Goal: Task Accomplishment & Management: Manage account settings

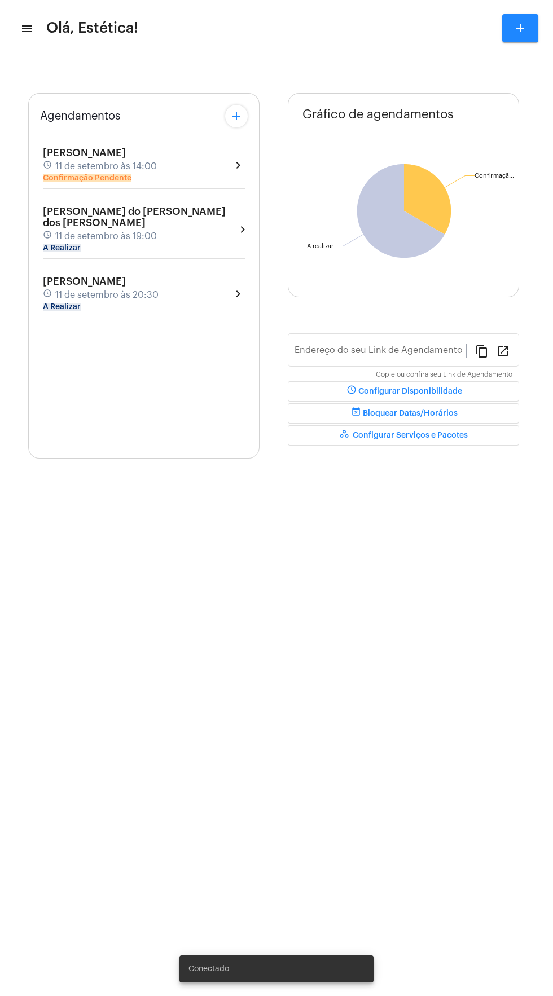
type input "[URL][DOMAIN_NAME]"
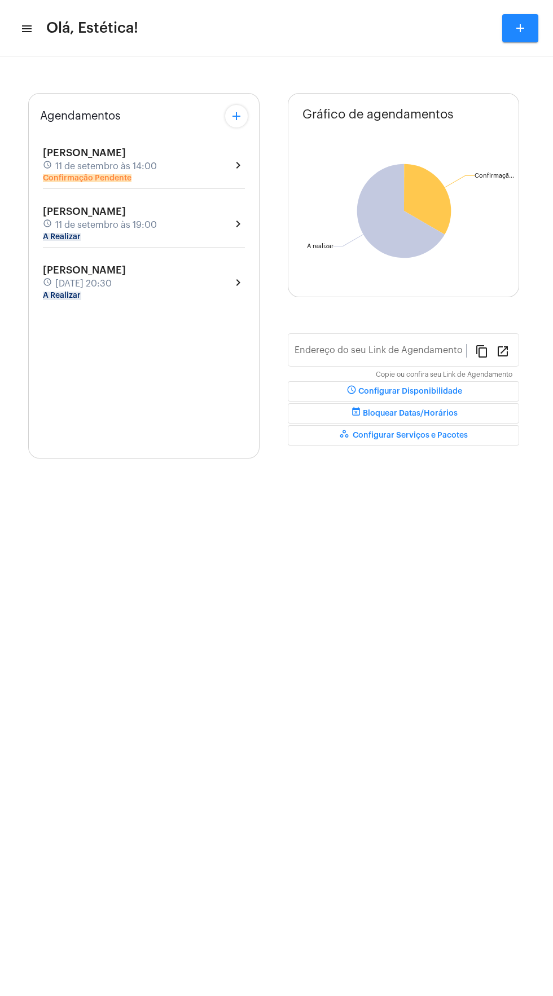
click at [222, 172] on div "[PERSON_NAME] schedule [DATE] 14:00 Confirmação Pendente chevron_right" at bounding box center [144, 165] width 202 height 36
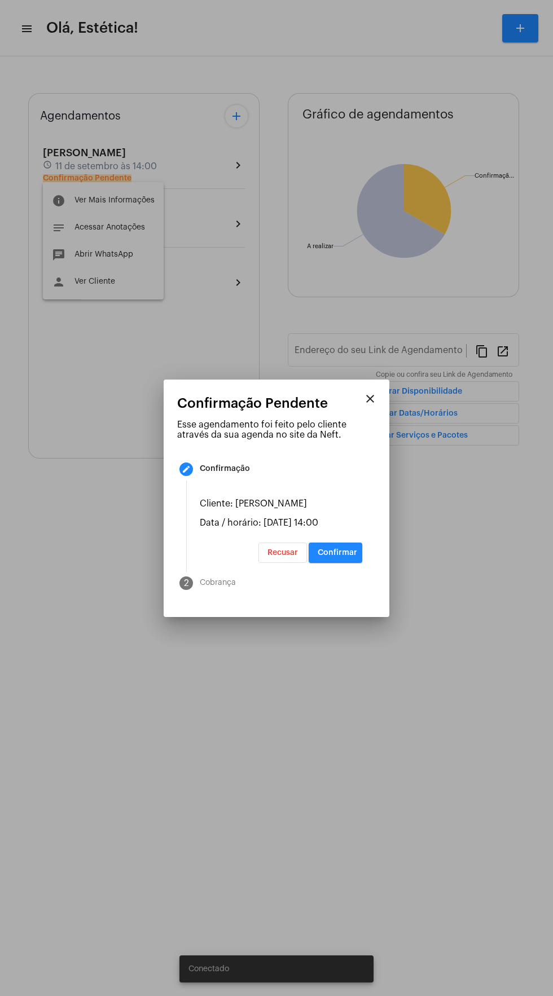
type input "[URL][DOMAIN_NAME]"
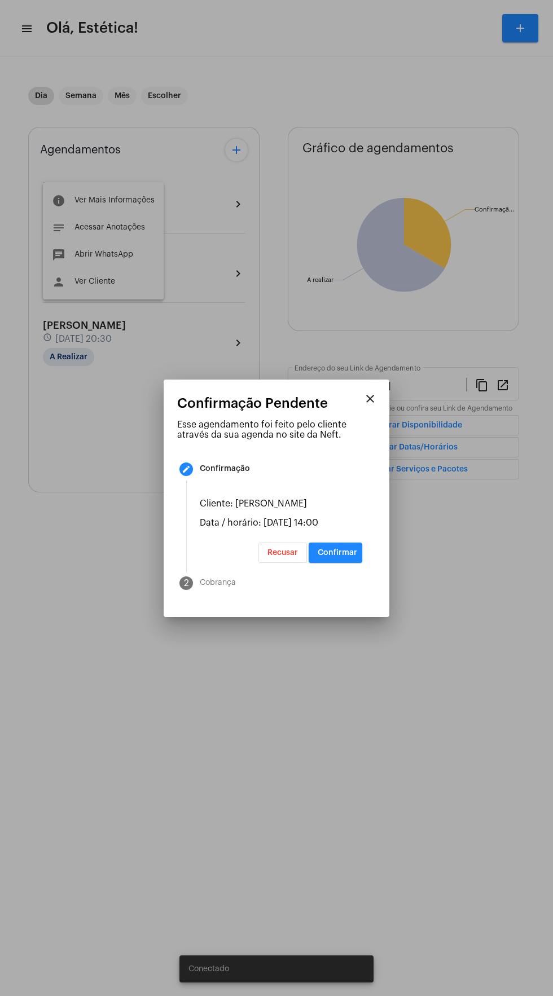
click at [394, 738] on div at bounding box center [276, 498] width 553 height 996
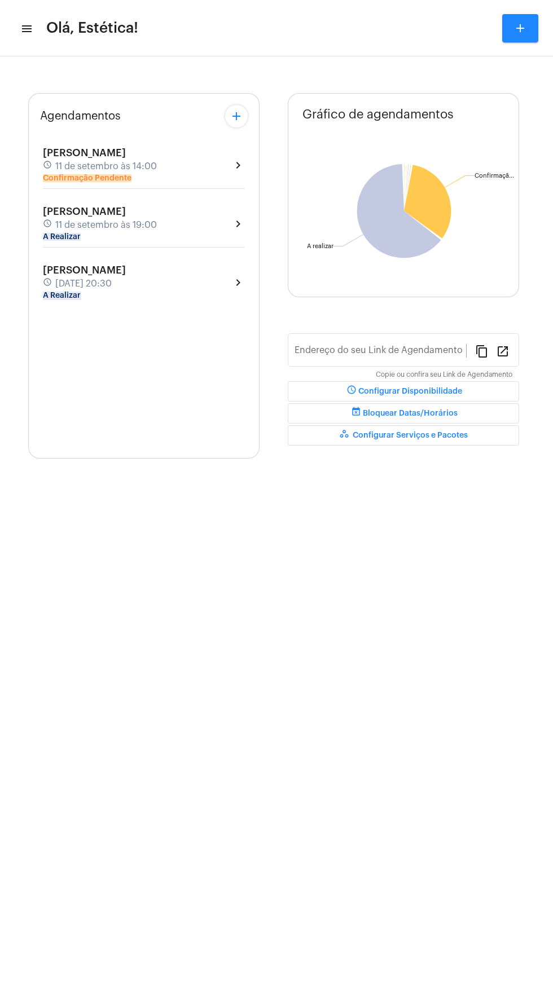
click at [192, 175] on div "[PERSON_NAME] schedule [DATE] 14:00 Confirmação Pendente chevron_right" at bounding box center [144, 165] width 202 height 36
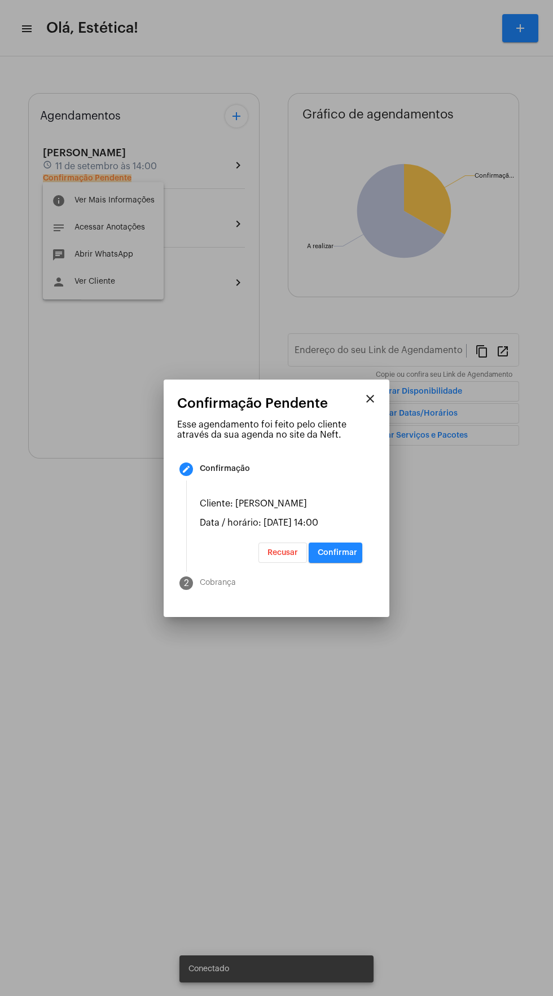
type input "[URL][DOMAIN_NAME]"
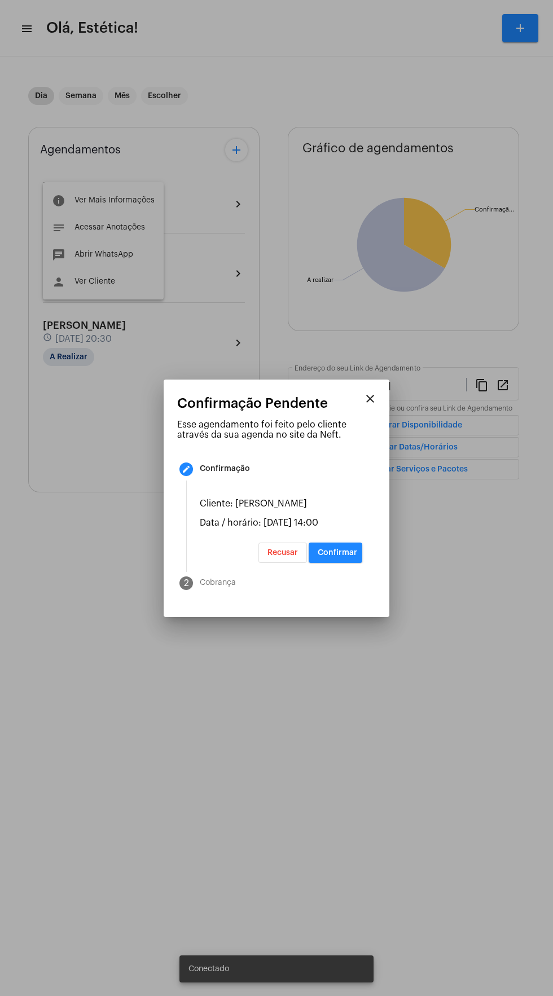
click at [286, 563] on button "Recusar" at bounding box center [282, 552] width 48 height 20
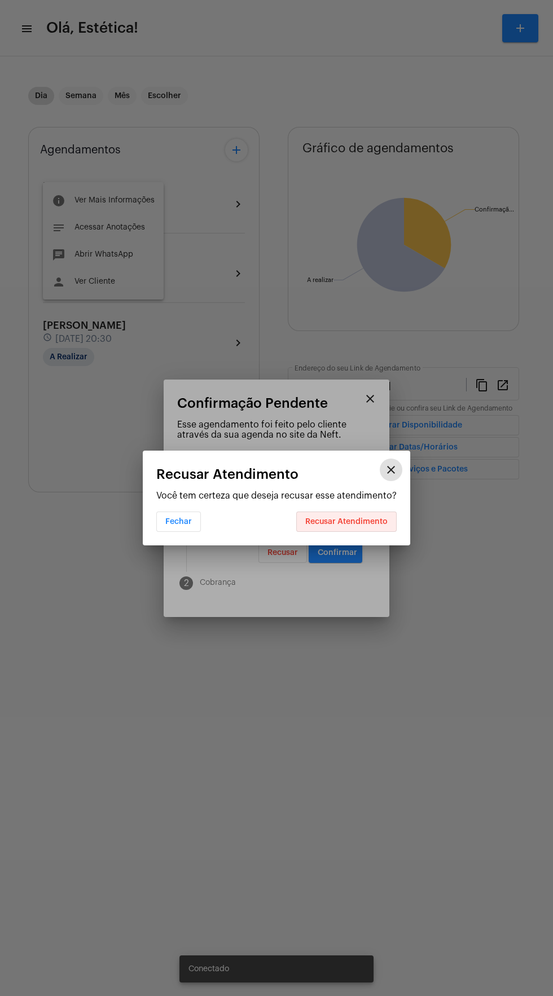
click at [379, 532] on button "Recusar Atendimento" at bounding box center [346, 521] width 100 height 20
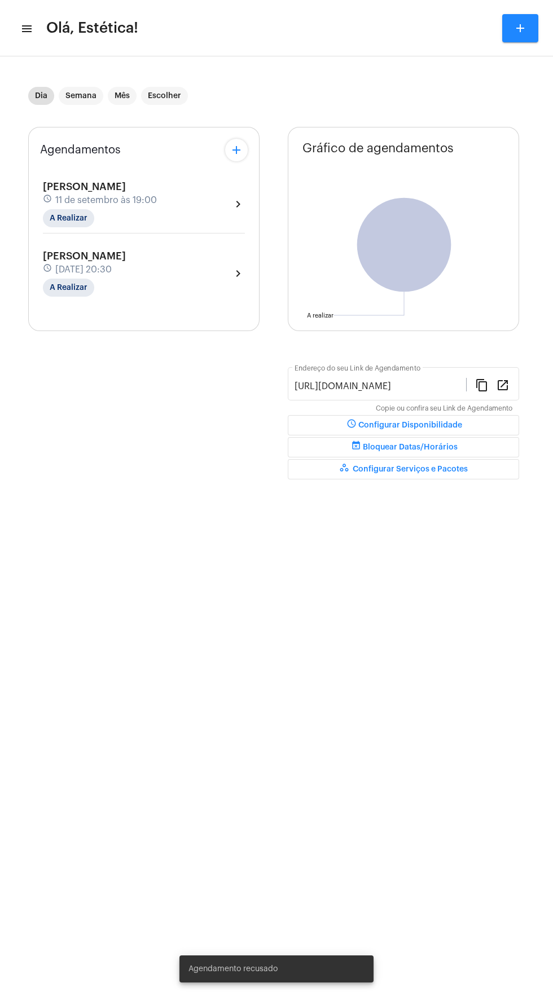
click at [236, 150] on mat-icon "add" at bounding box center [236, 150] width 14 height 14
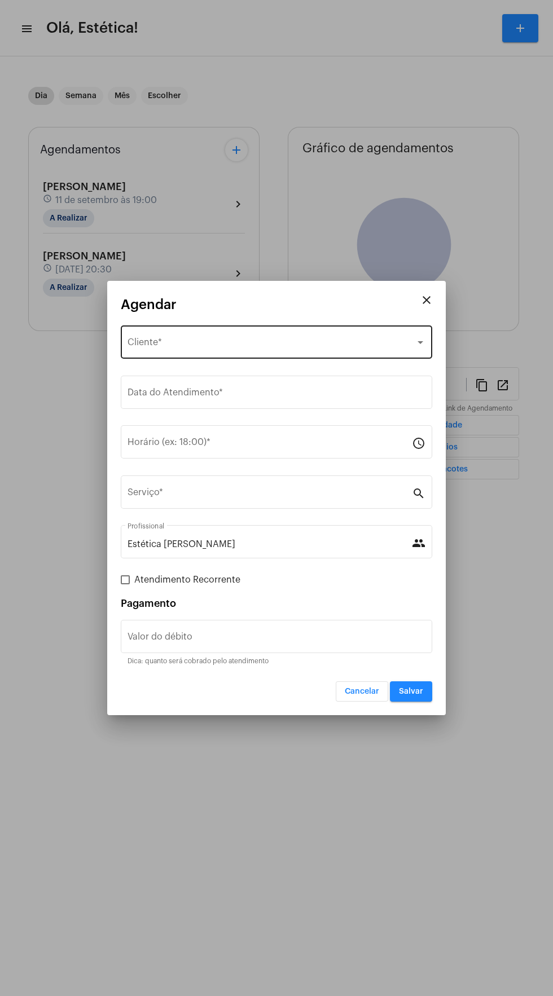
click at [303, 345] on div "Selecione o Cliente" at bounding box center [271, 344] width 288 height 10
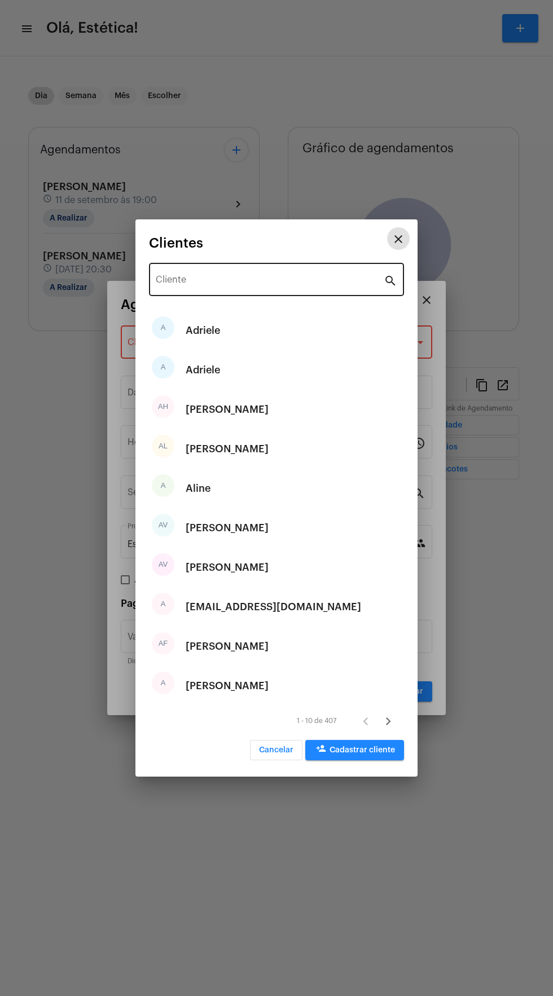
click at [270, 281] on input "Cliente" at bounding box center [270, 282] width 228 height 10
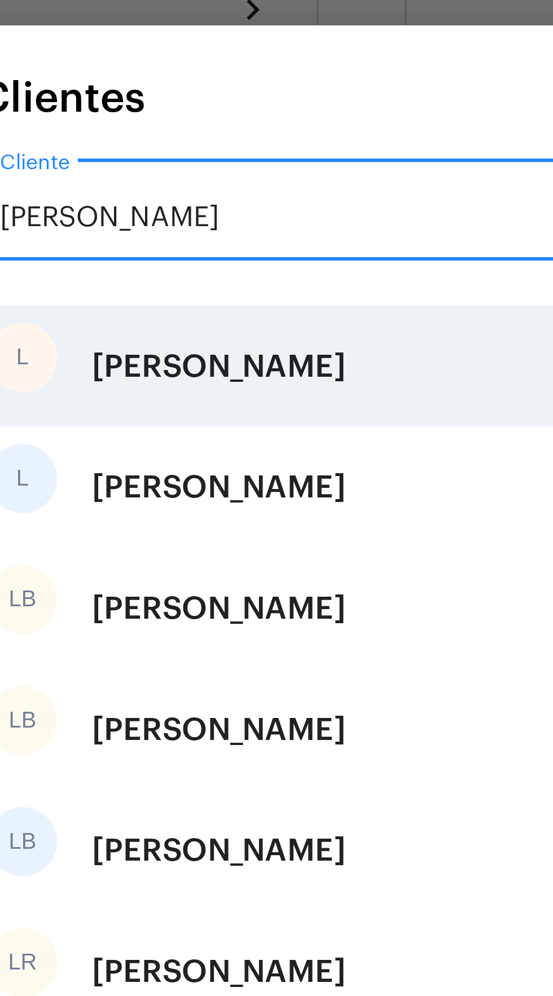
type input "[PERSON_NAME]"
click at [211, 390] on div "[PERSON_NAME]" at bounding box center [227, 390] width 83 height 34
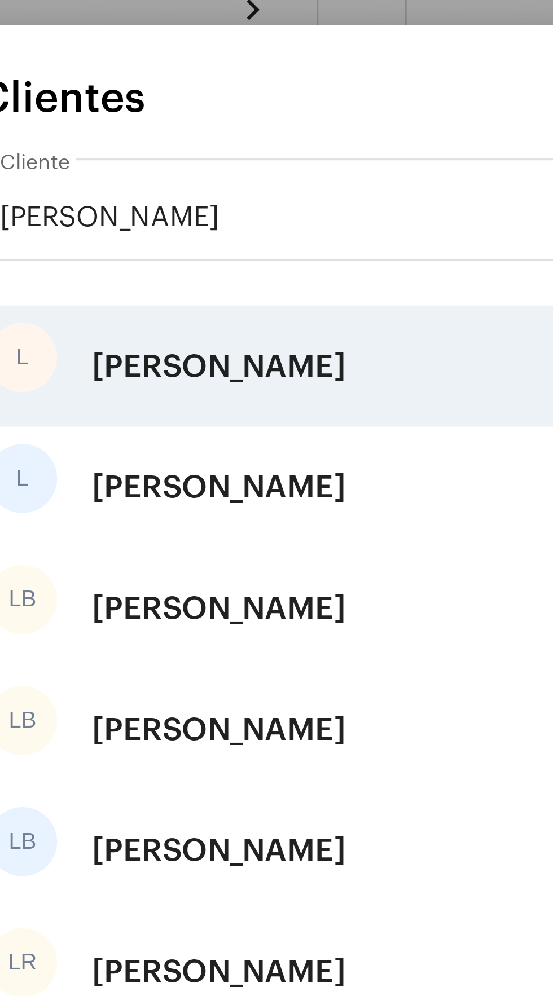
type input "R$"
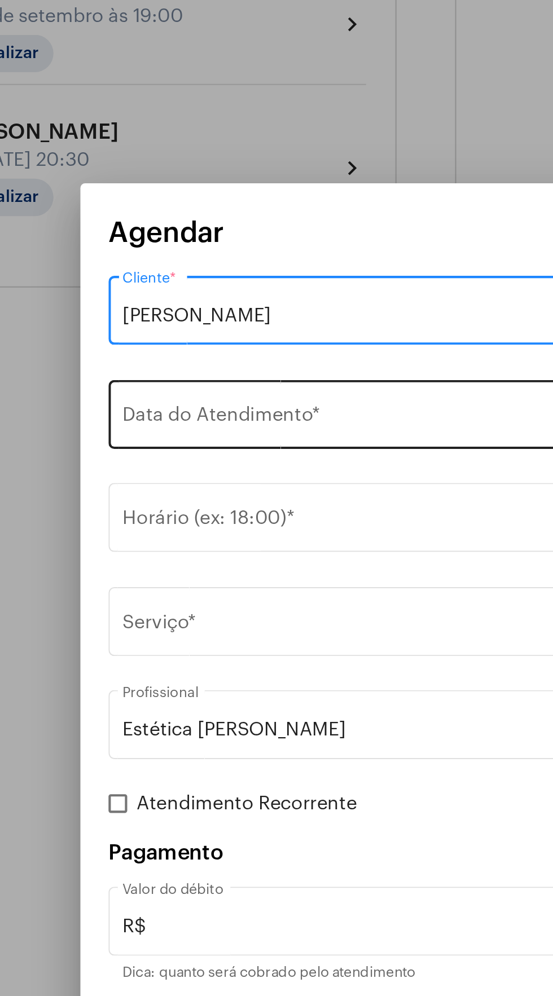
click at [223, 395] on input "Data do Atendimento *" at bounding box center [276, 395] width 298 height 10
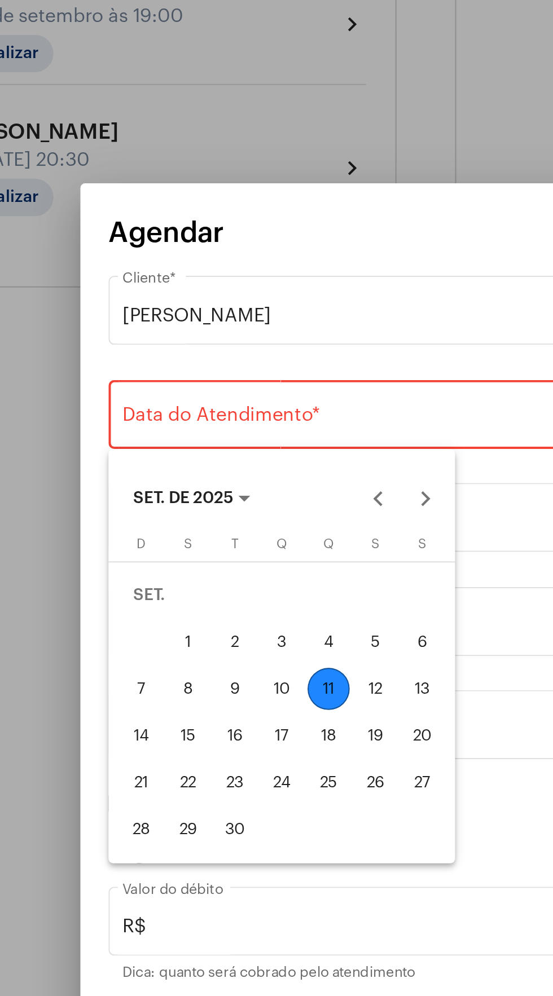
click at [252, 523] on div "12" at bounding box center [249, 524] width 20 height 20
type input "[DATE]"
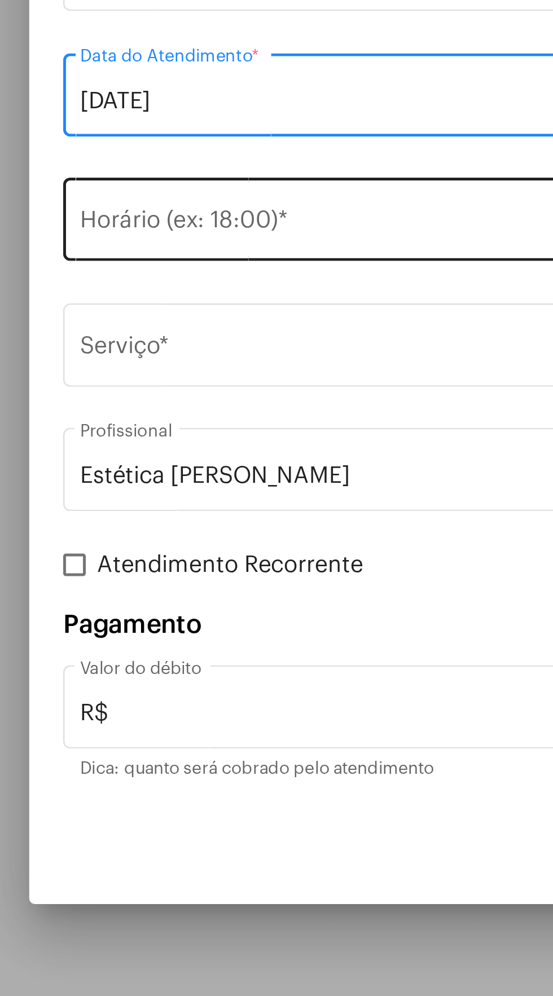
click at [220, 444] on input "Horário (ex: 18:00) *" at bounding box center [269, 444] width 284 height 10
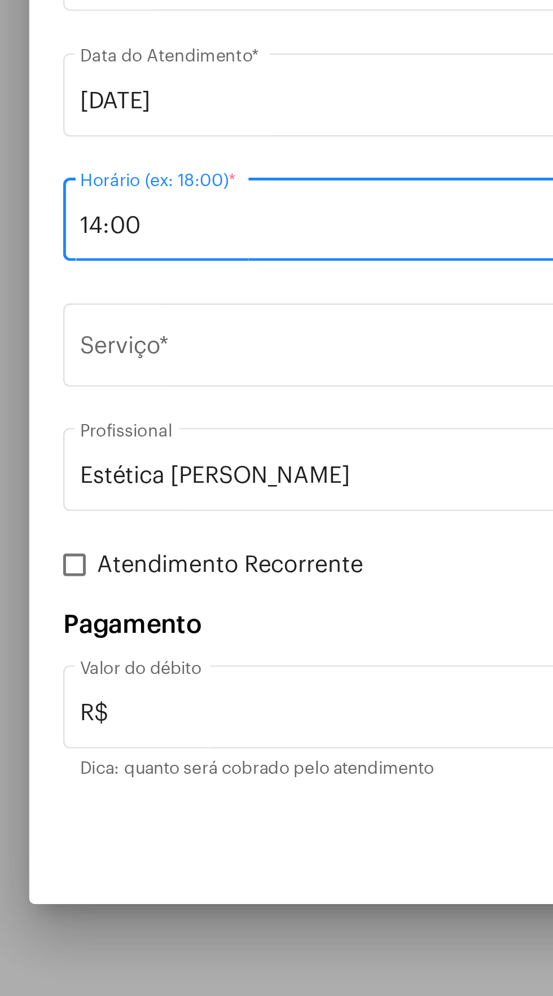
type input "14:00"
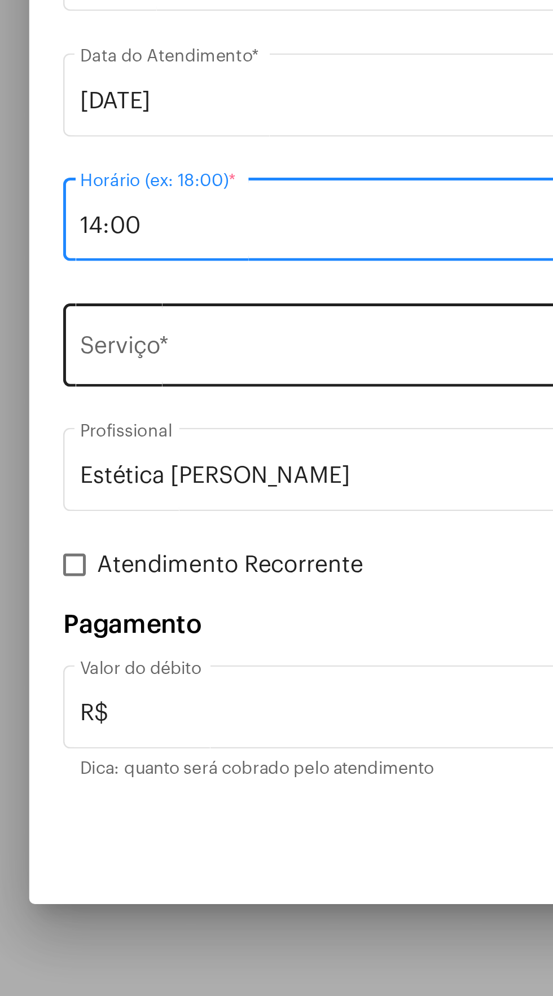
click at [223, 490] on input "Serviço *" at bounding box center [269, 494] width 284 height 10
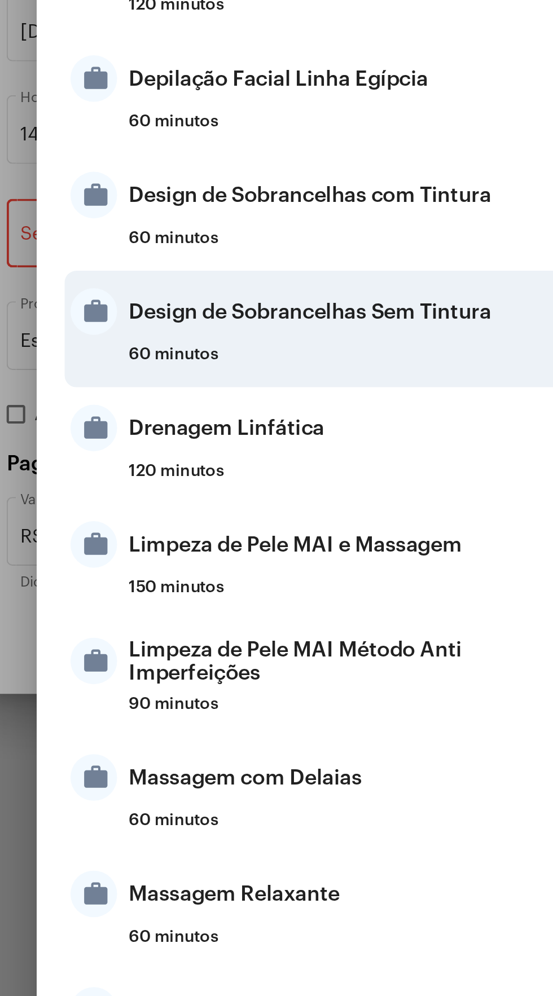
click at [320, 532] on div "Design de Sobrancelhas Sem Tintura" at bounding box center [290, 530] width 221 height 34
type input "Design de Sobrancelhas Sem Tintura"
type input "R$ 35"
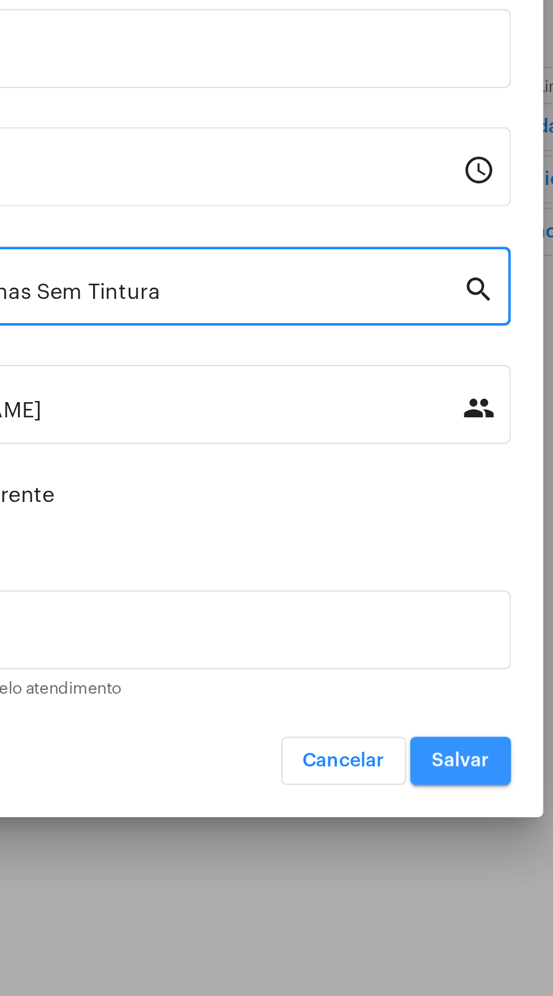
click at [414, 689] on span "Salvar" at bounding box center [411, 691] width 24 height 8
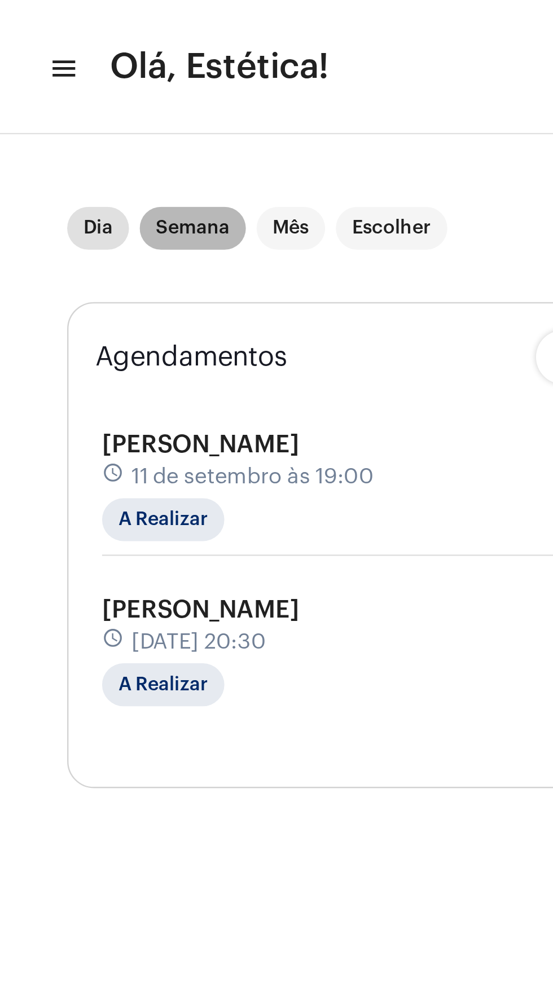
click at [80, 95] on mat-chip "Semana" at bounding box center [81, 96] width 45 height 18
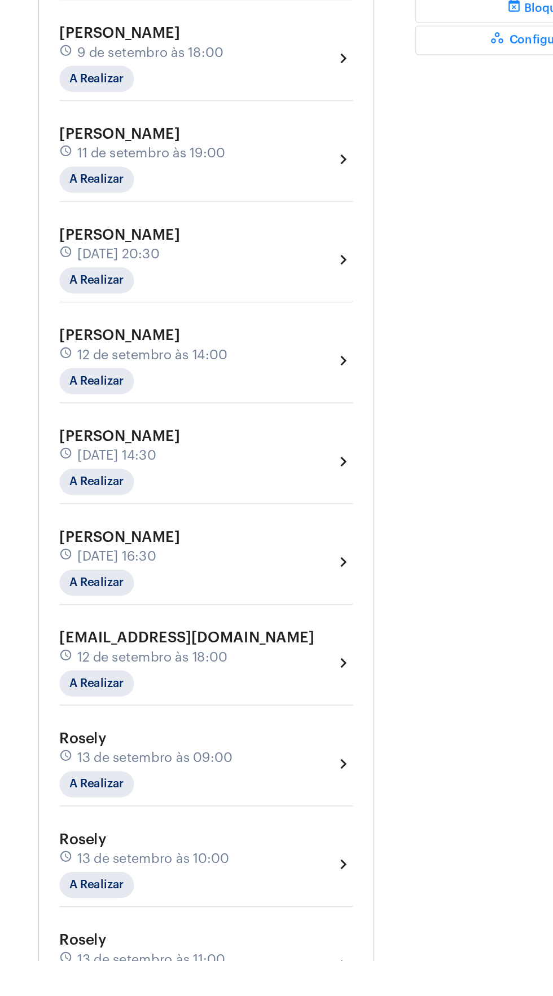
scroll to position [248, 0]
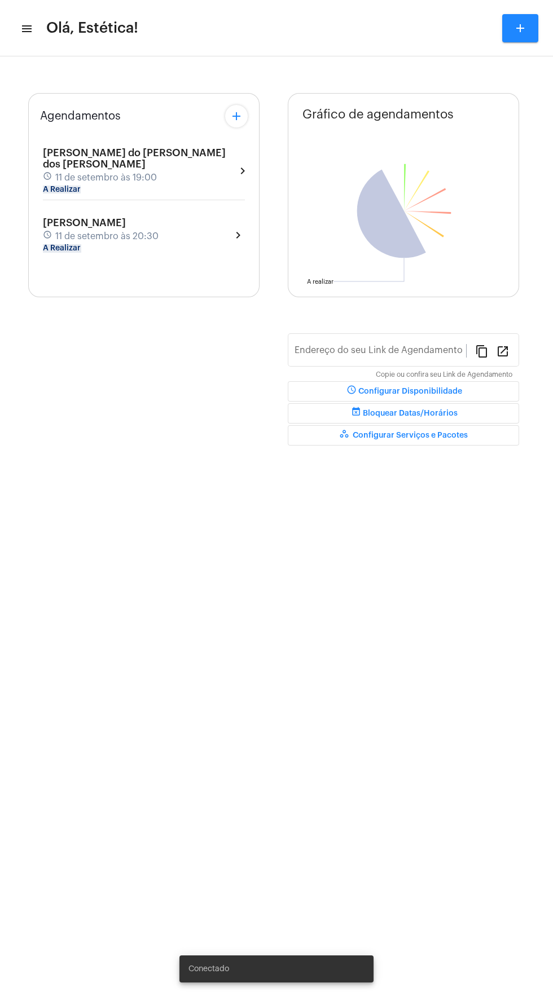
type input "[URL][DOMAIN_NAME]"
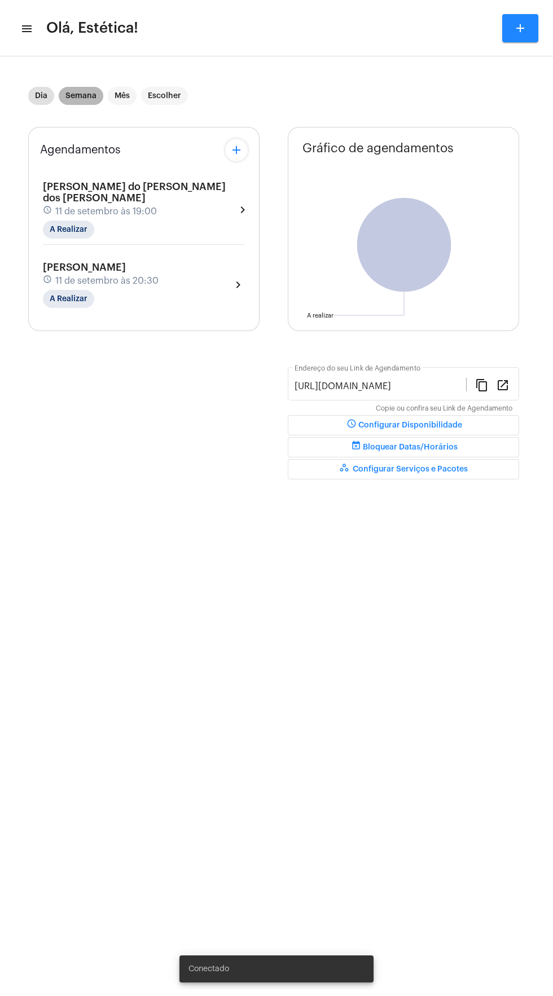
click at [80, 96] on mat-chip "Semana" at bounding box center [81, 96] width 45 height 18
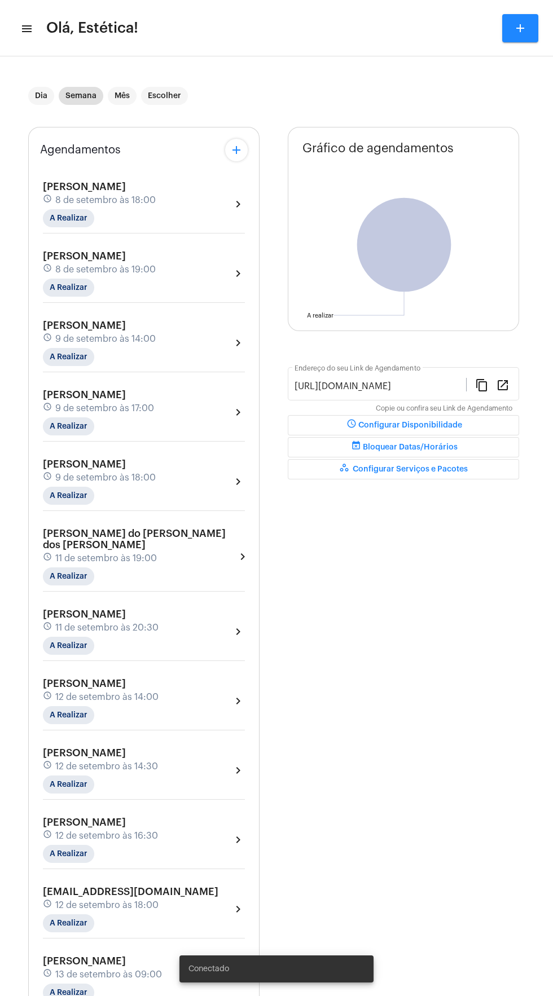
scroll to position [248, 0]
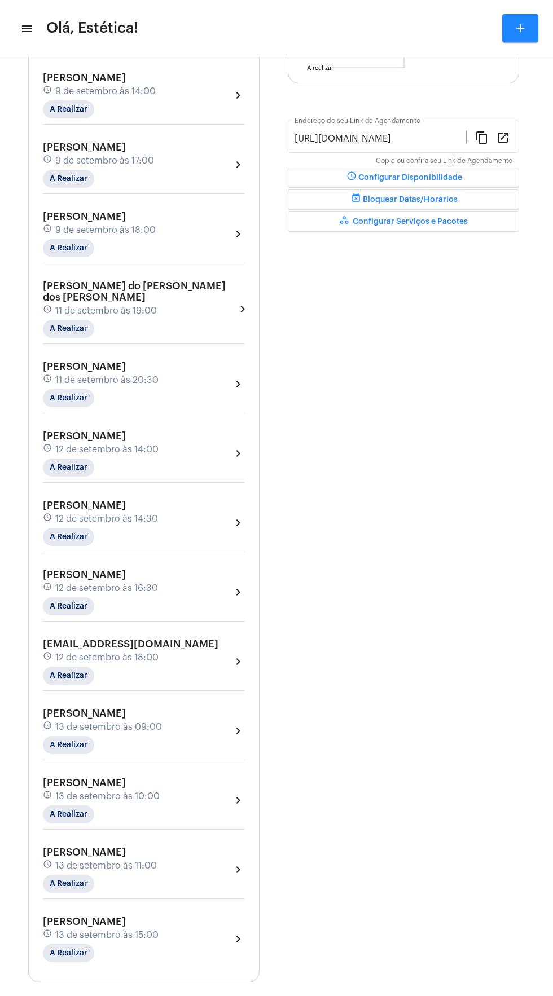
click at [238, 447] on mat-icon "chevron_right" at bounding box center [238, 454] width 14 height 14
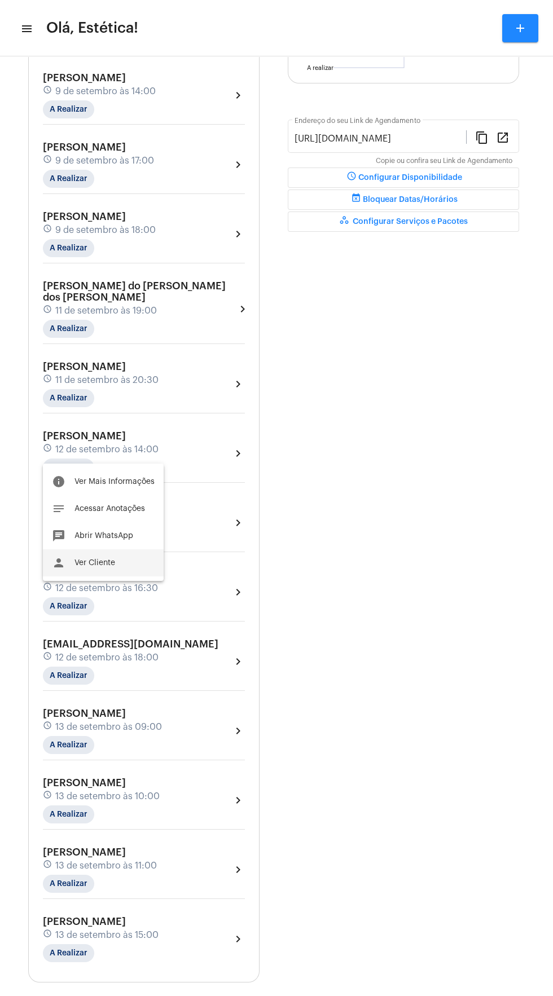
click at [131, 555] on button "person Ver Cliente" at bounding box center [103, 562] width 121 height 27
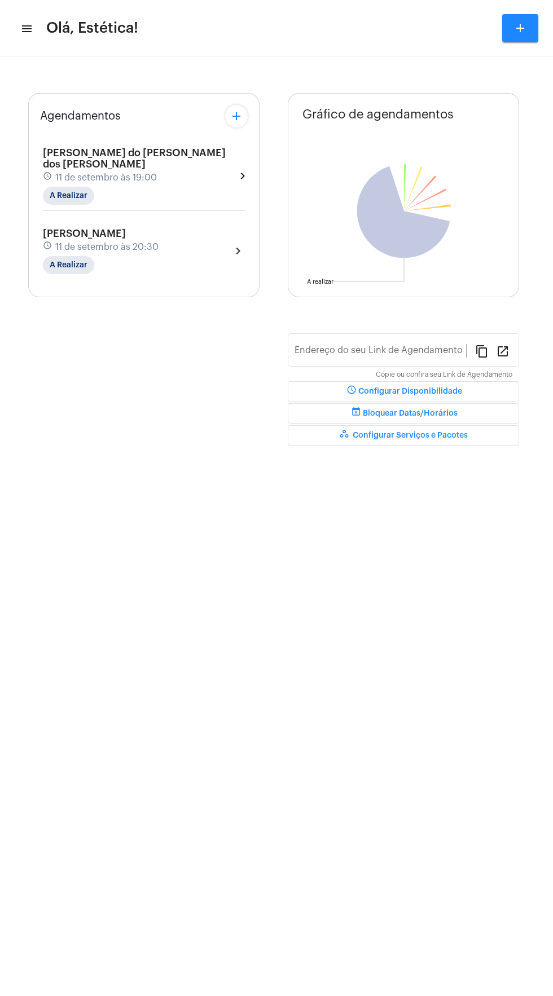
type input "[URL][DOMAIN_NAME]"
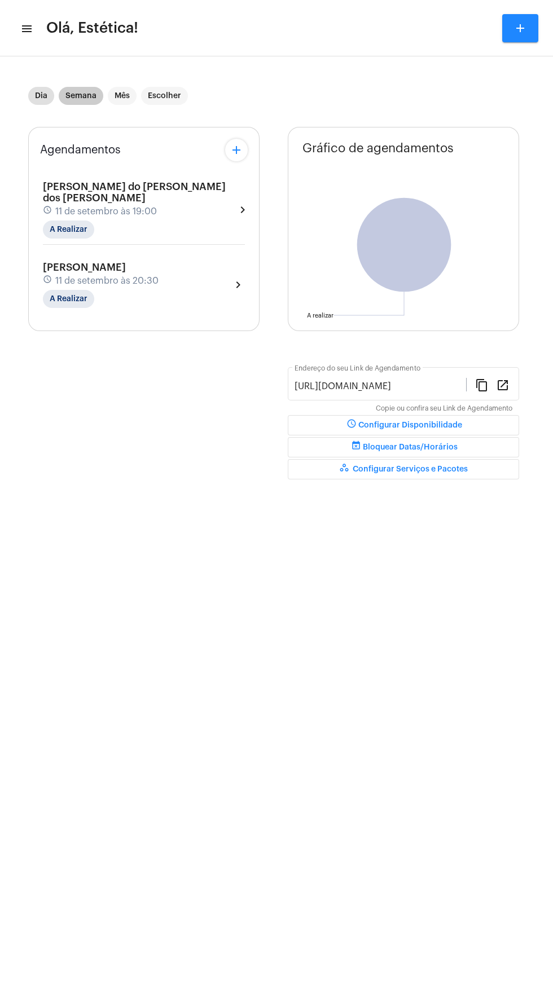
click at [90, 104] on mat-chip "Semana" at bounding box center [81, 96] width 45 height 18
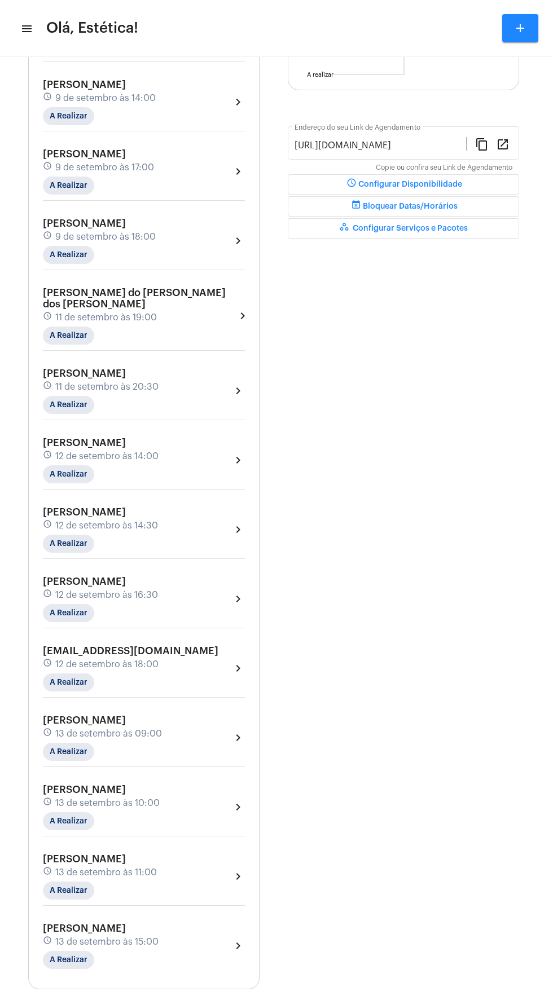
scroll to position [248, 0]
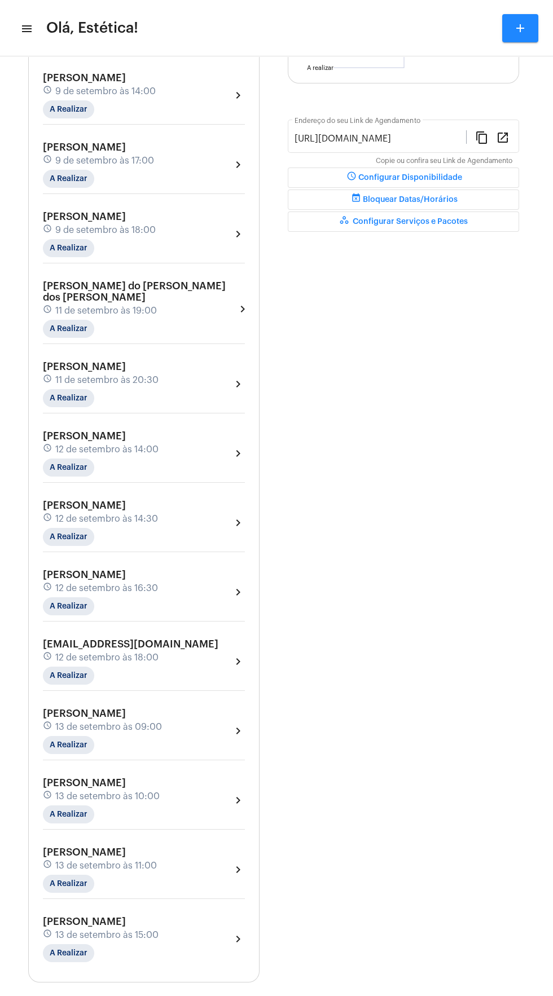
click at [204, 436] on div "[PERSON_NAME] schedule 12 de setembro às 14:00 A Realizar chevron_right" at bounding box center [144, 453] width 202 height 46
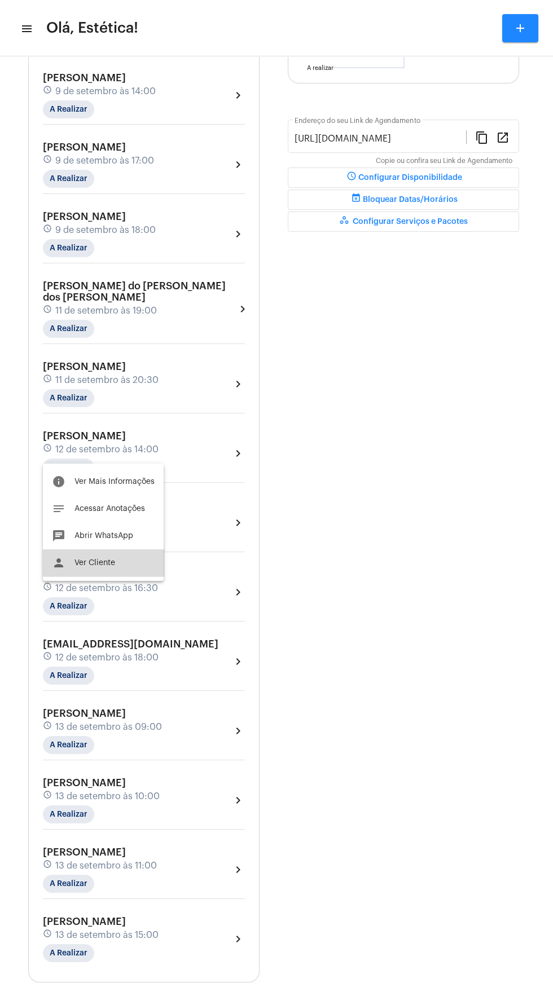
click at [116, 570] on button "person Ver Cliente" at bounding box center [103, 562] width 121 height 27
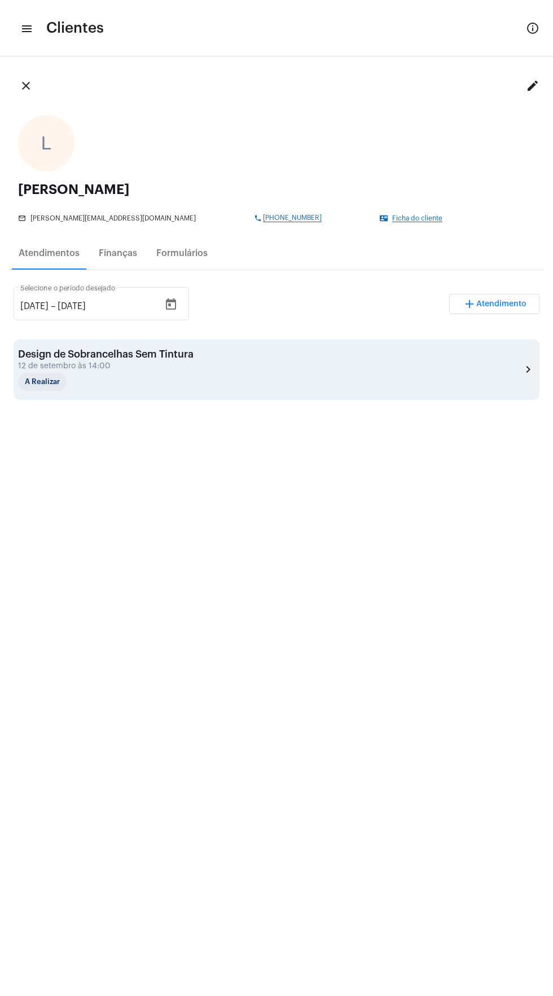
click at [206, 363] on div "Design de Sobrancelhas Sem Tintura 12 de setembro às 14:00 A Realizar chevron_r…" at bounding box center [276, 369] width 516 height 42
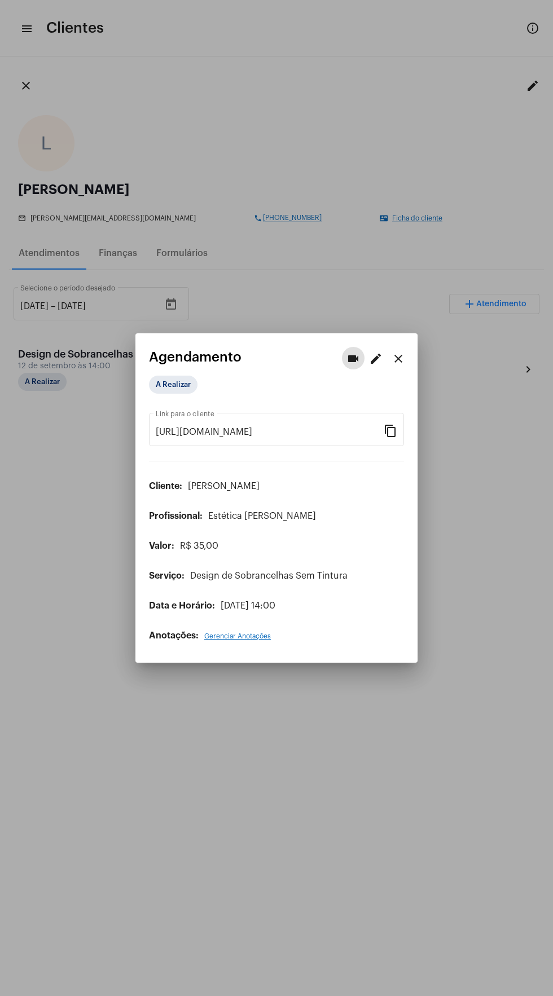
click at [379, 352] on mat-icon "edit" at bounding box center [376, 359] width 14 height 14
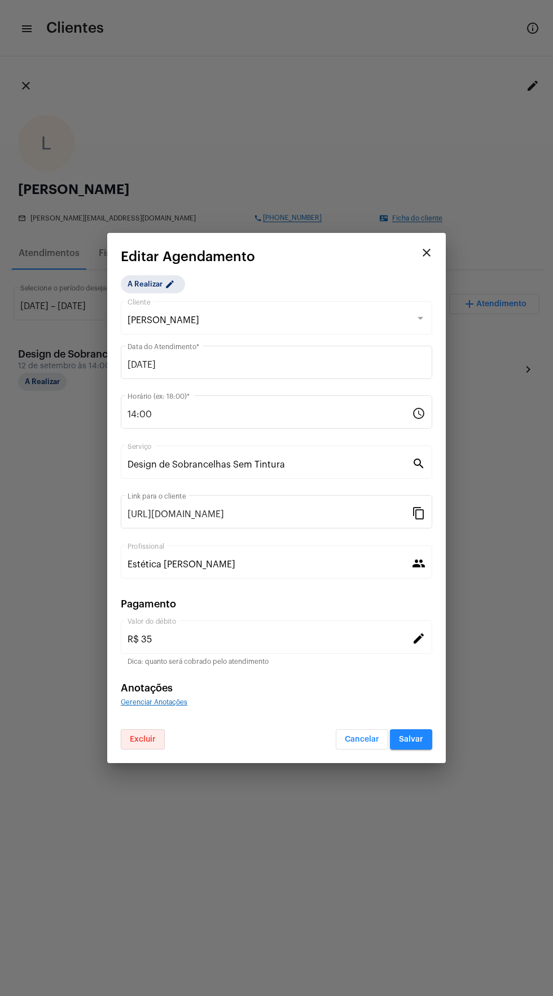
click at [154, 744] on button "Excluir" at bounding box center [143, 739] width 44 height 20
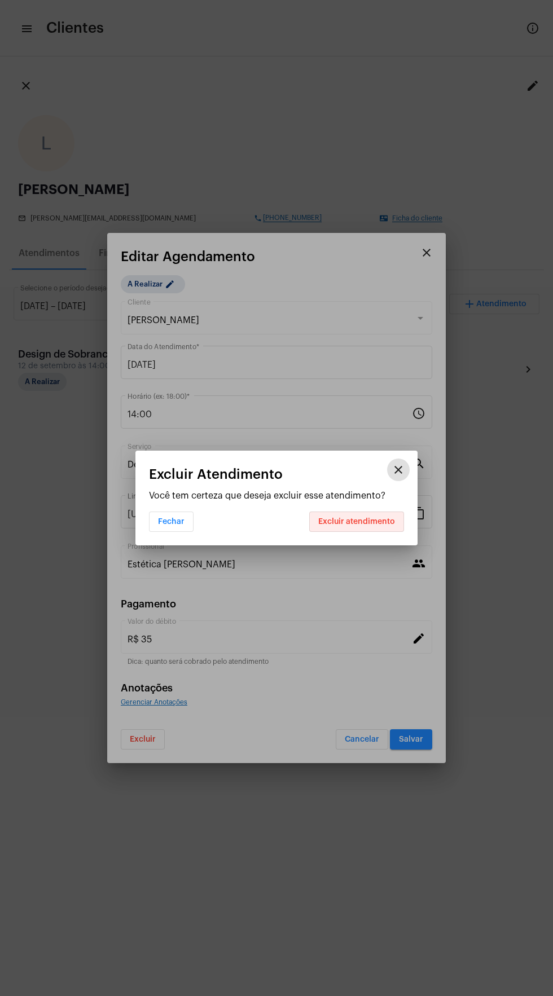
click at [376, 526] on button "Excluir atendimento" at bounding box center [356, 521] width 95 height 20
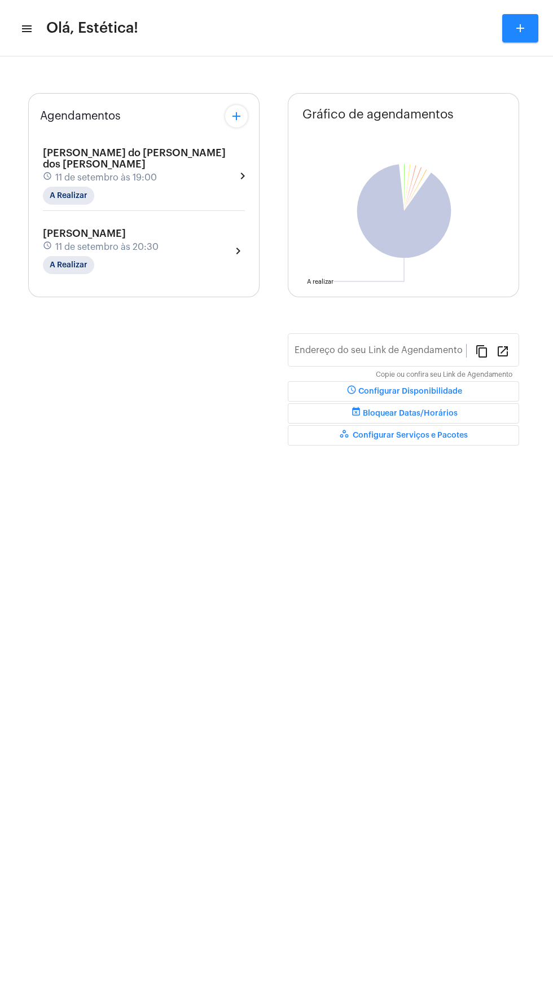
type input "[URL][DOMAIN_NAME]"
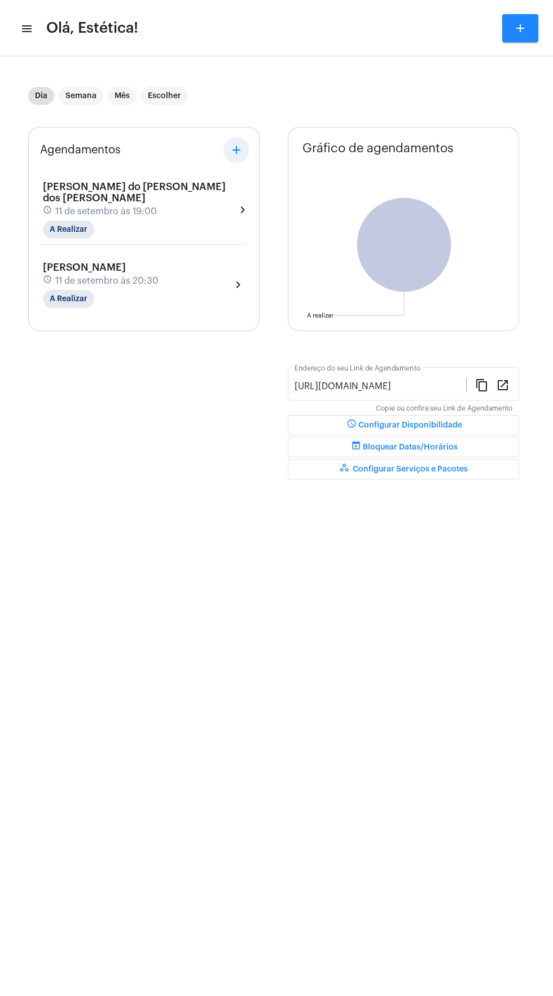
click at [236, 149] on mat-icon "add" at bounding box center [236, 150] width 14 height 14
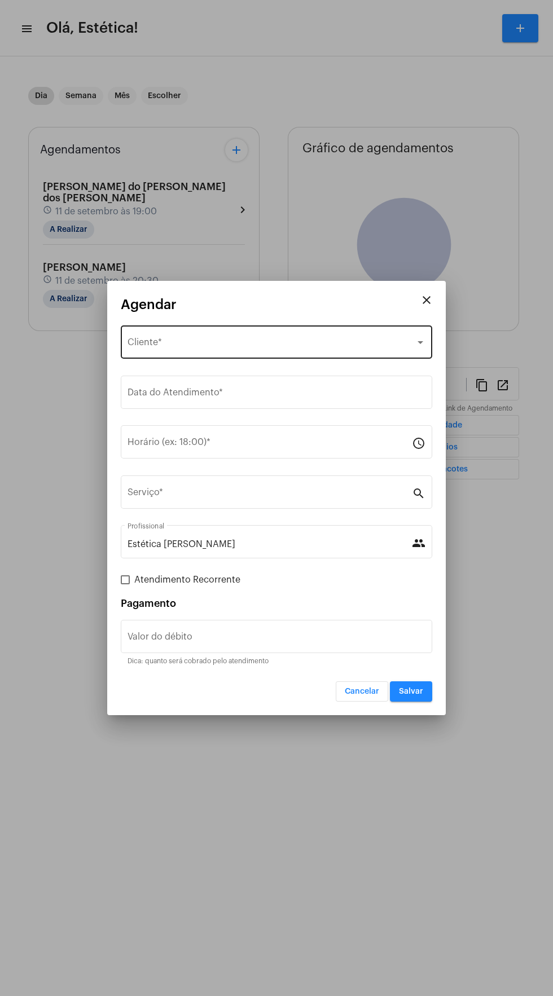
click at [285, 343] on div "Selecione o Cliente" at bounding box center [271, 344] width 288 height 10
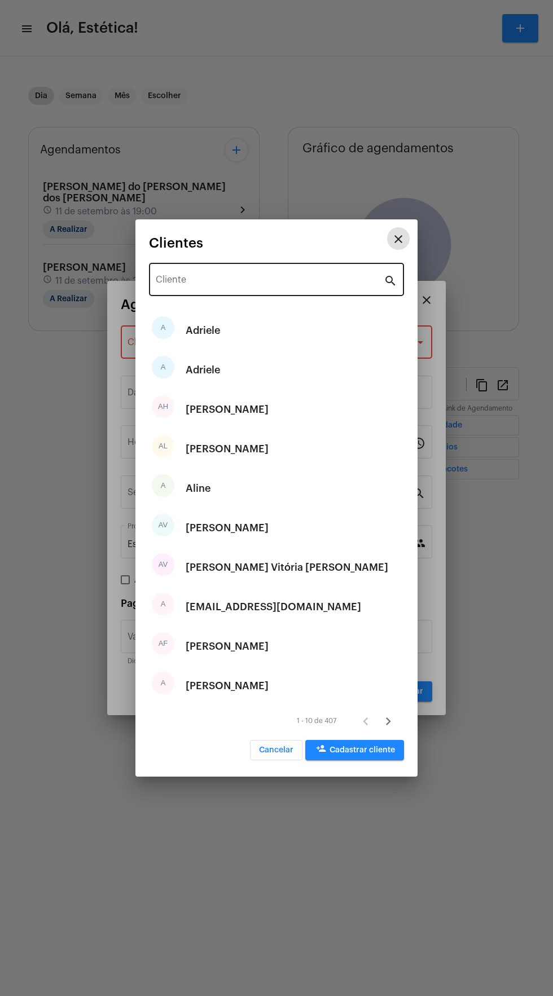
click at [250, 277] on input "Cliente" at bounding box center [270, 282] width 228 height 10
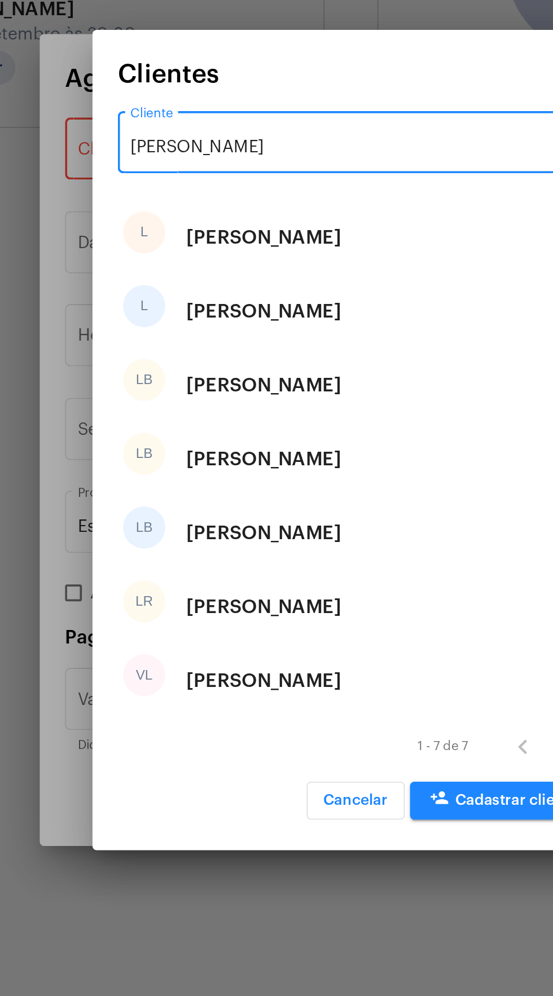
click at [242, 320] on div "[PERSON_NAME]" at bounding box center [270, 338] width 228 height 36
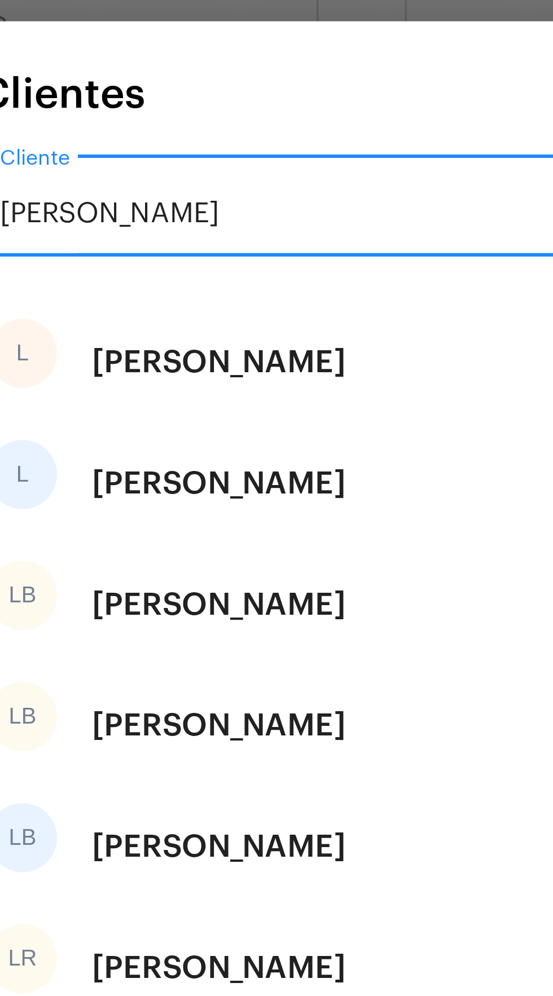
click at [239, 321] on div "[PERSON_NAME]" at bounding box center [270, 338] width 228 height 36
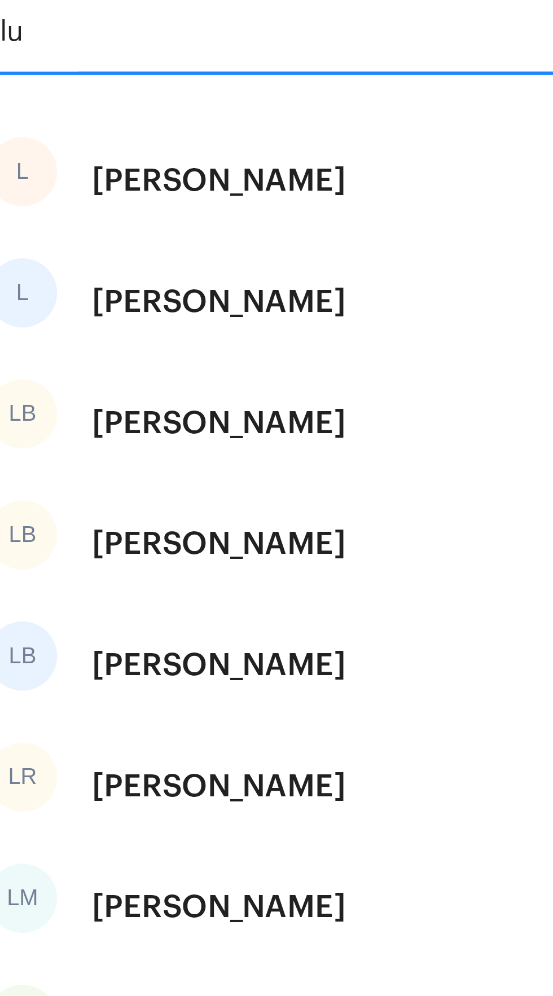
type input "l"
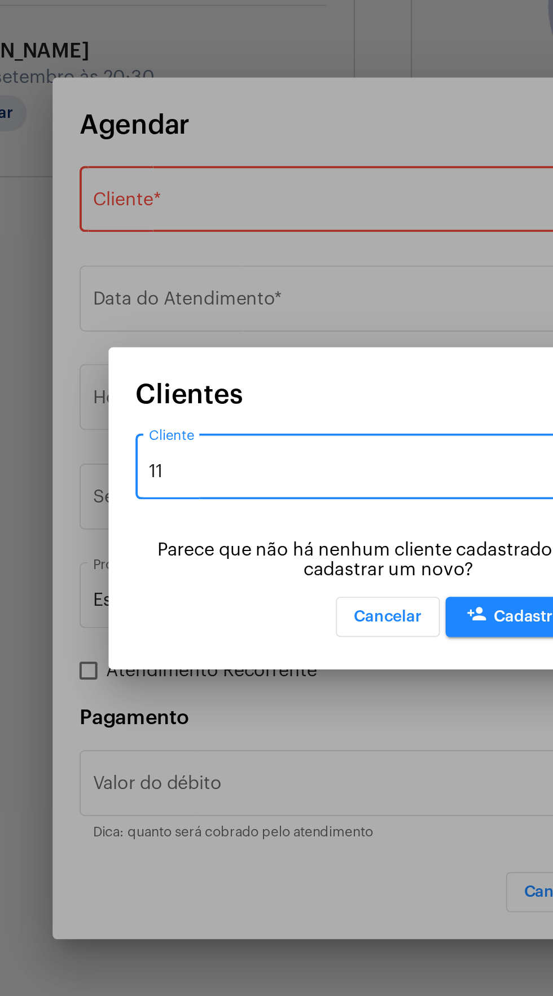
type input "11"
click at [214, 346] on div at bounding box center [276, 498] width 553 height 996
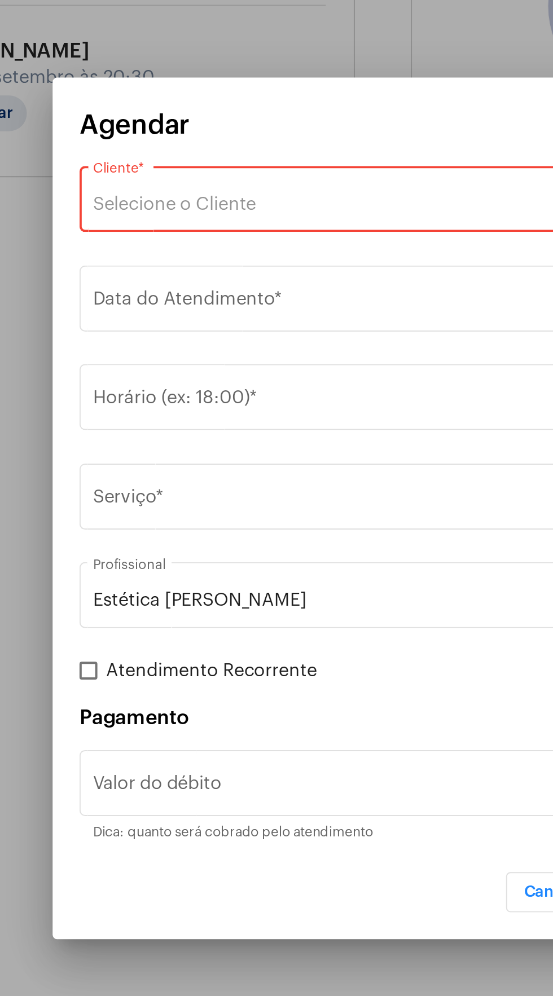
click at [207, 348] on span "Selecione o Cliente" at bounding box center [168, 344] width 82 height 9
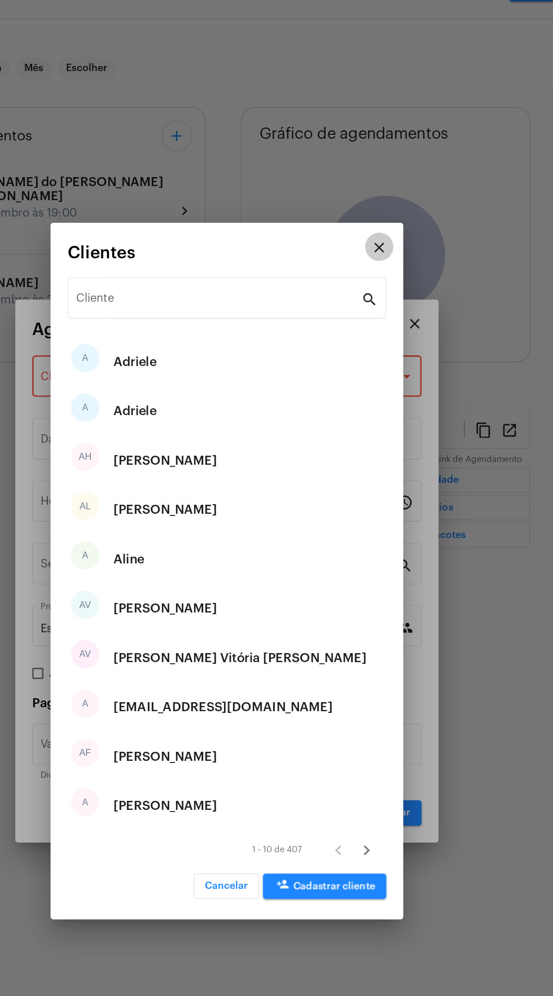
click at [392, 241] on mat-icon "close" at bounding box center [398, 239] width 14 height 14
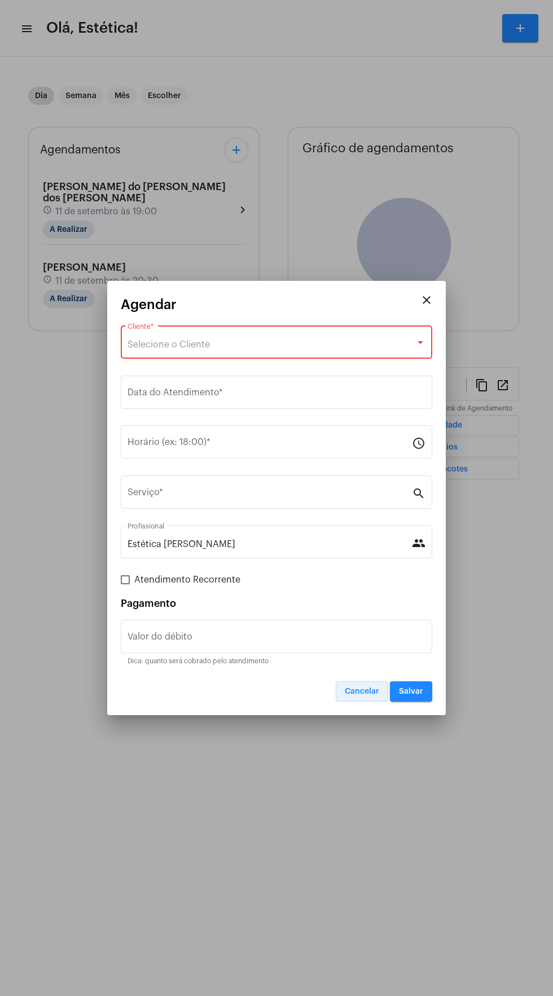
click at [369, 699] on button "Cancelar" at bounding box center [361, 691] width 52 height 20
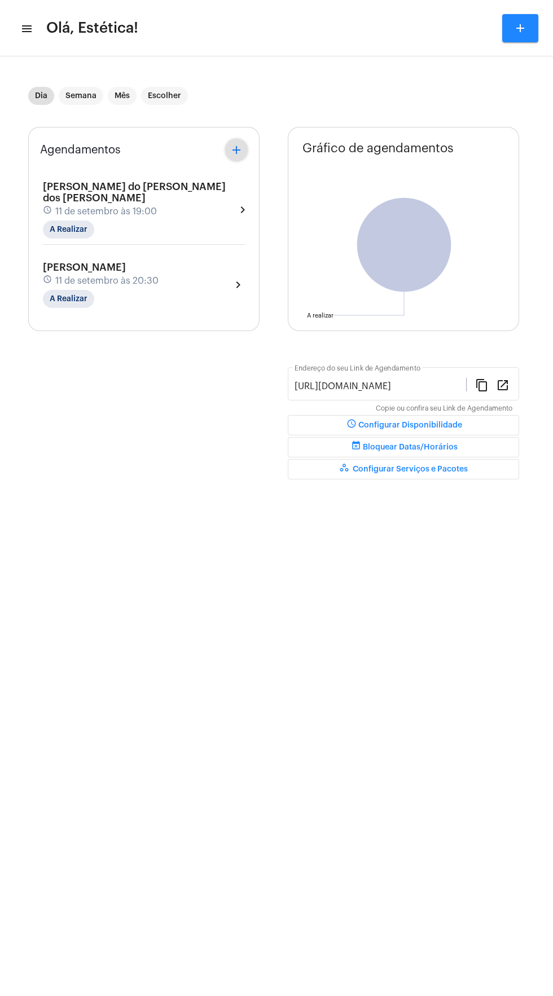
click at [28, 29] on mat-icon "menu" at bounding box center [25, 29] width 11 height 14
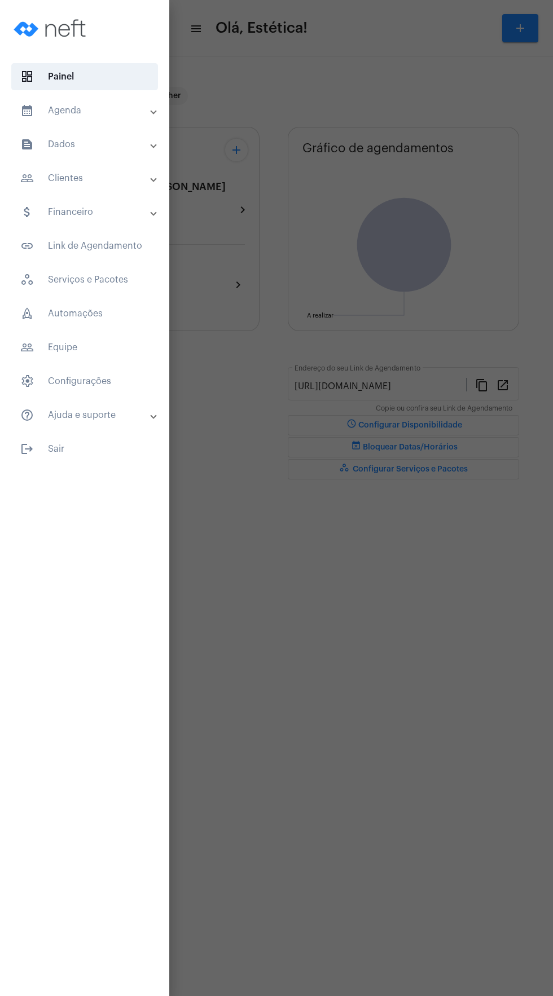
click at [108, 184] on mat-panel-title "people_outline Clientes" at bounding box center [85, 178] width 131 height 14
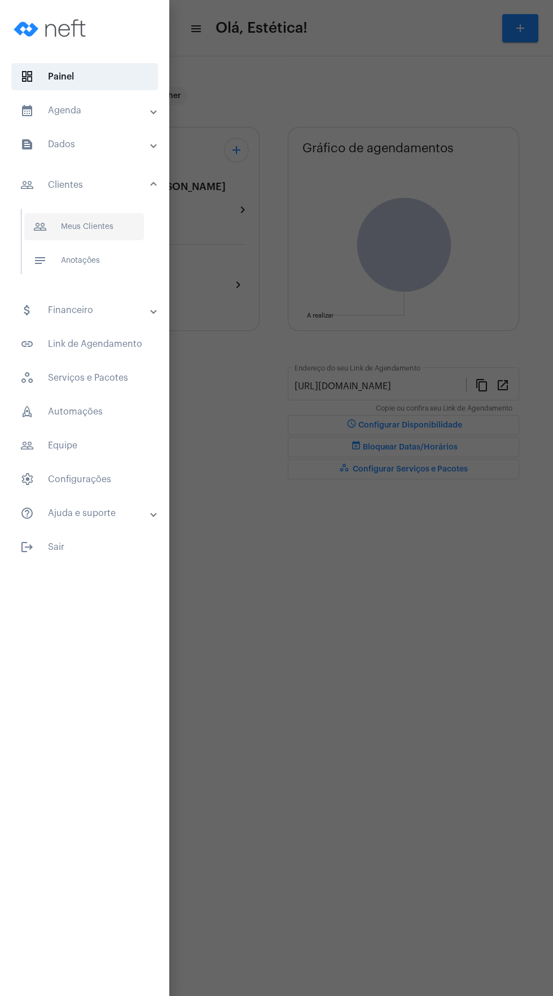
click at [111, 234] on span "people_outline Meus Clientes" at bounding box center [84, 226] width 120 height 27
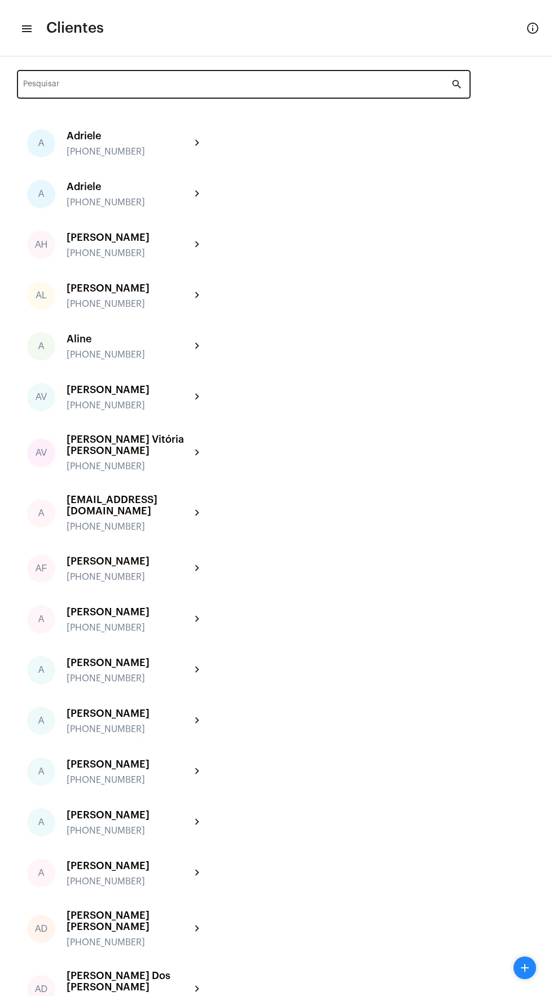
click at [166, 86] on input "Pesquisar" at bounding box center [237, 86] width 428 height 9
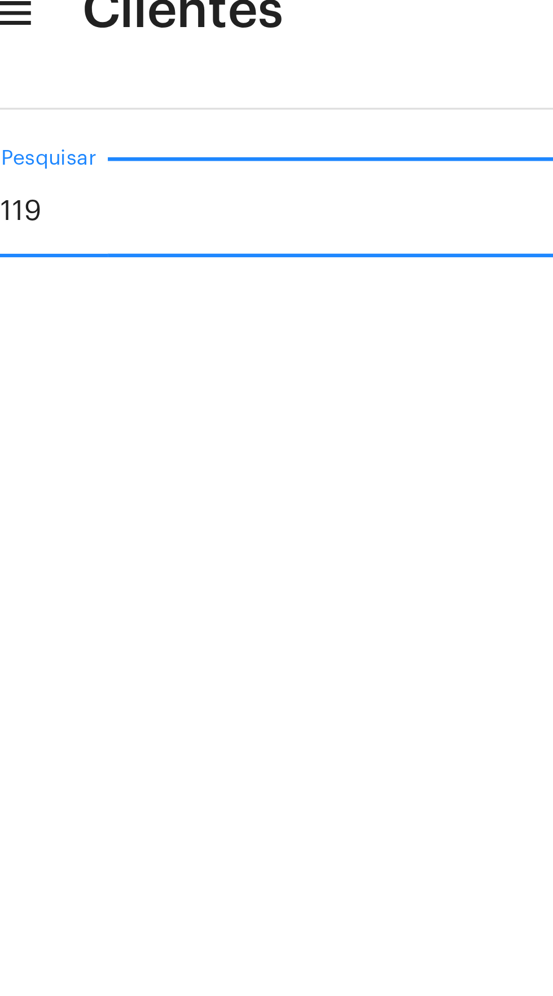
click at [63, 85] on input "119" at bounding box center [237, 86] width 428 height 9
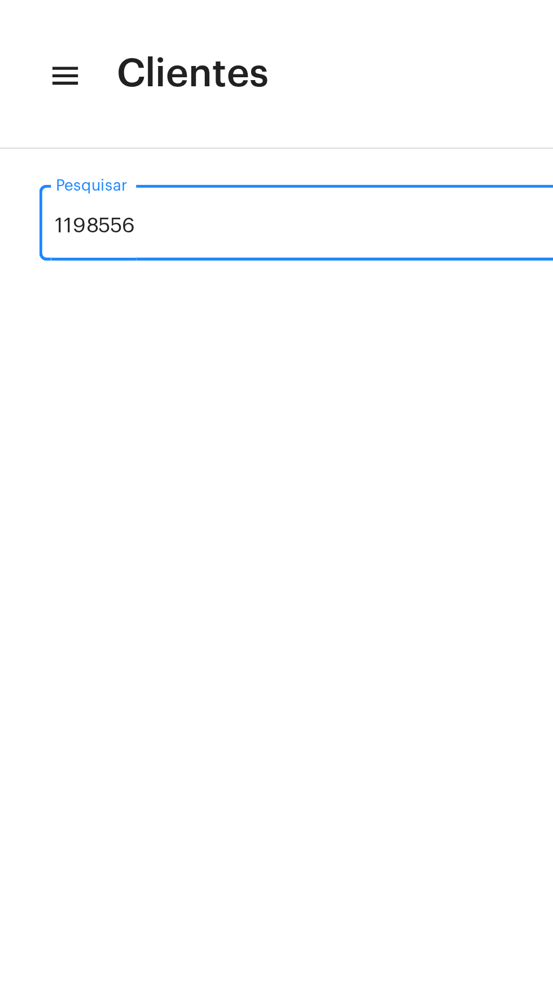
click at [128, 89] on input "1198556" at bounding box center [237, 86] width 428 height 9
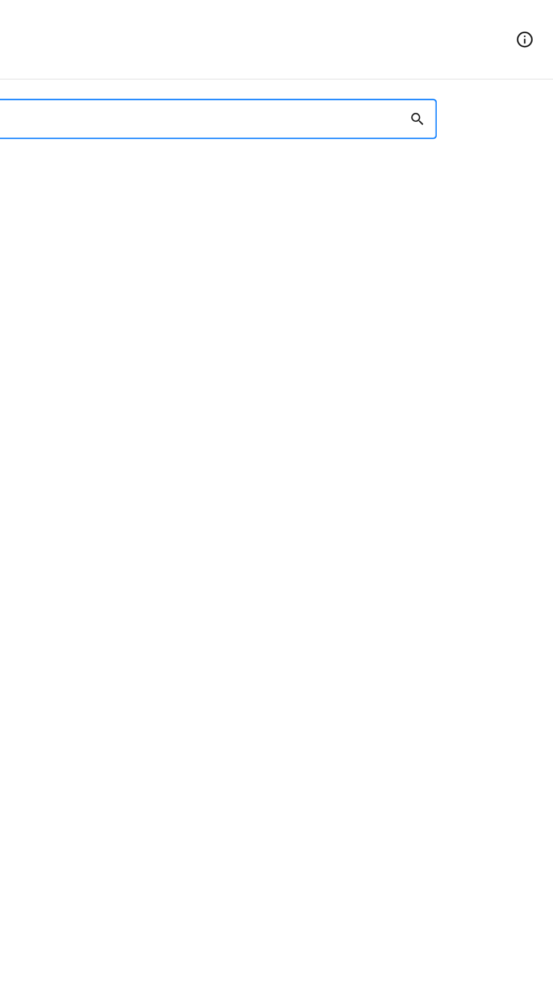
click at [459, 85] on mat-icon "search" at bounding box center [458, 85] width 14 height 14
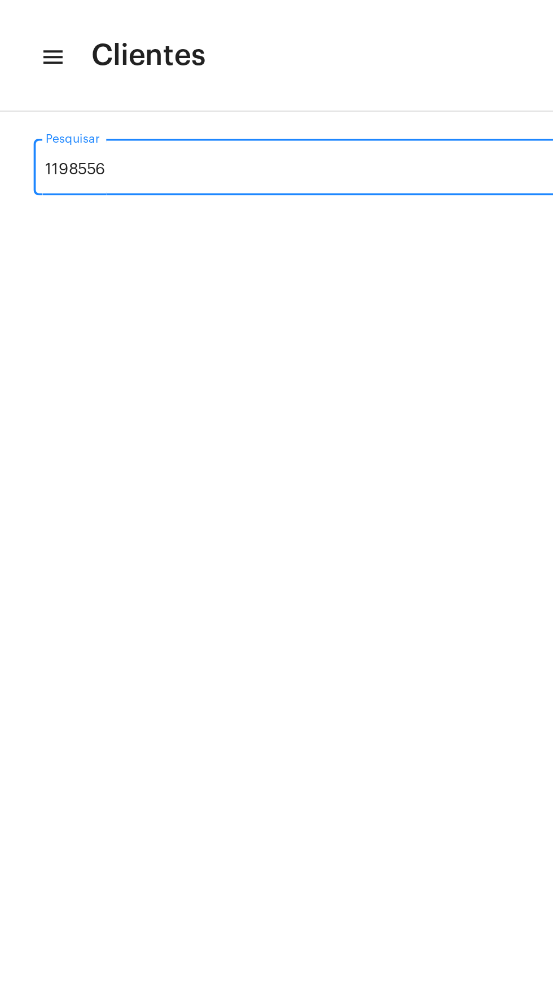
click at [113, 85] on input "1198556" at bounding box center [237, 86] width 428 height 9
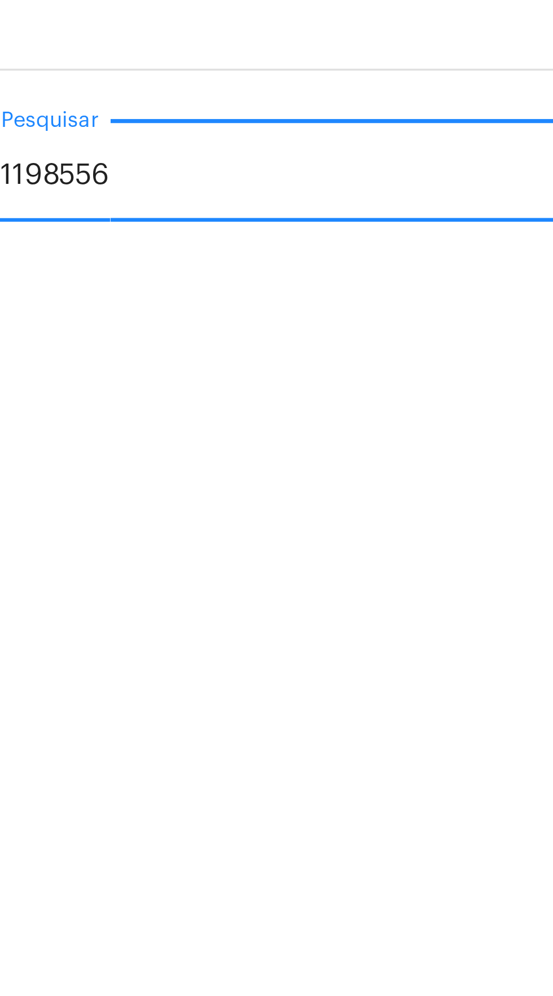
click at [68, 83] on input "1198556" at bounding box center [237, 86] width 428 height 9
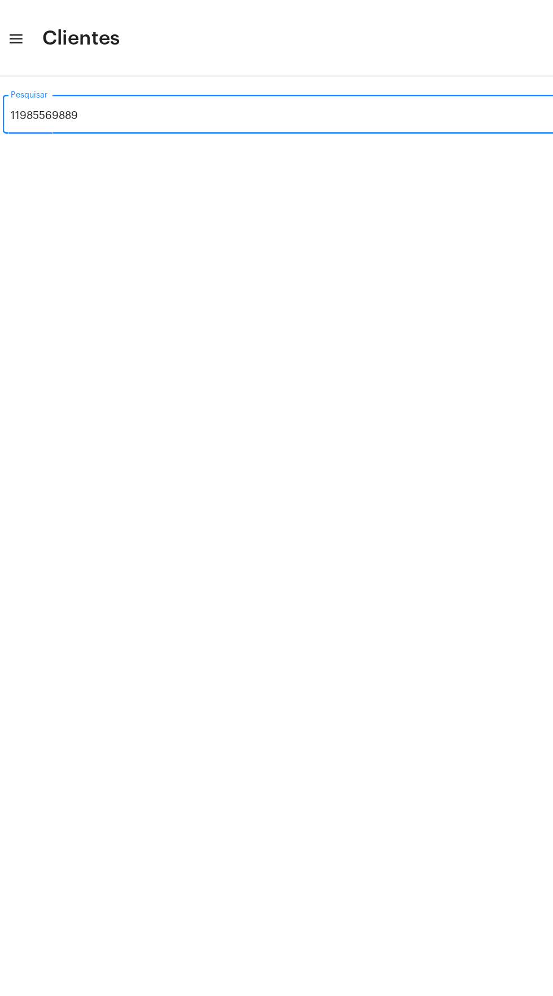
click at [126, 87] on input "11985569889" at bounding box center [237, 86] width 428 height 9
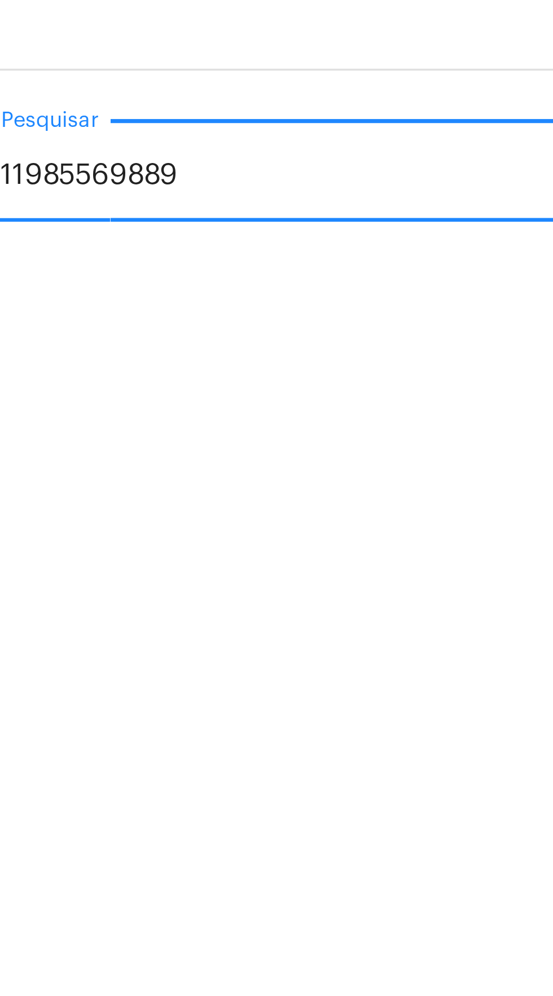
type input "11985569889"
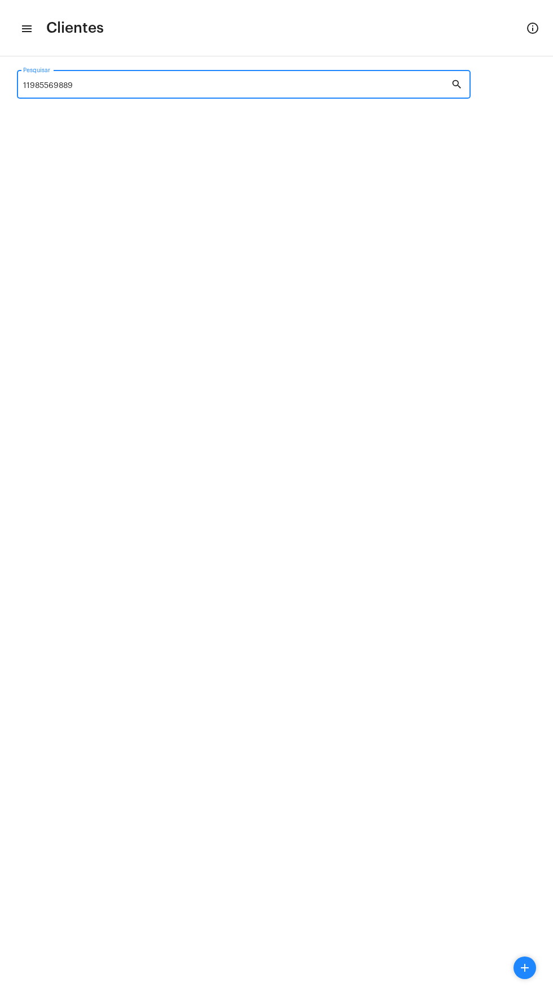
click at [449, 86] on input "11985569889" at bounding box center [237, 86] width 428 height 9
